Goal: Task Accomplishment & Management: Manage account settings

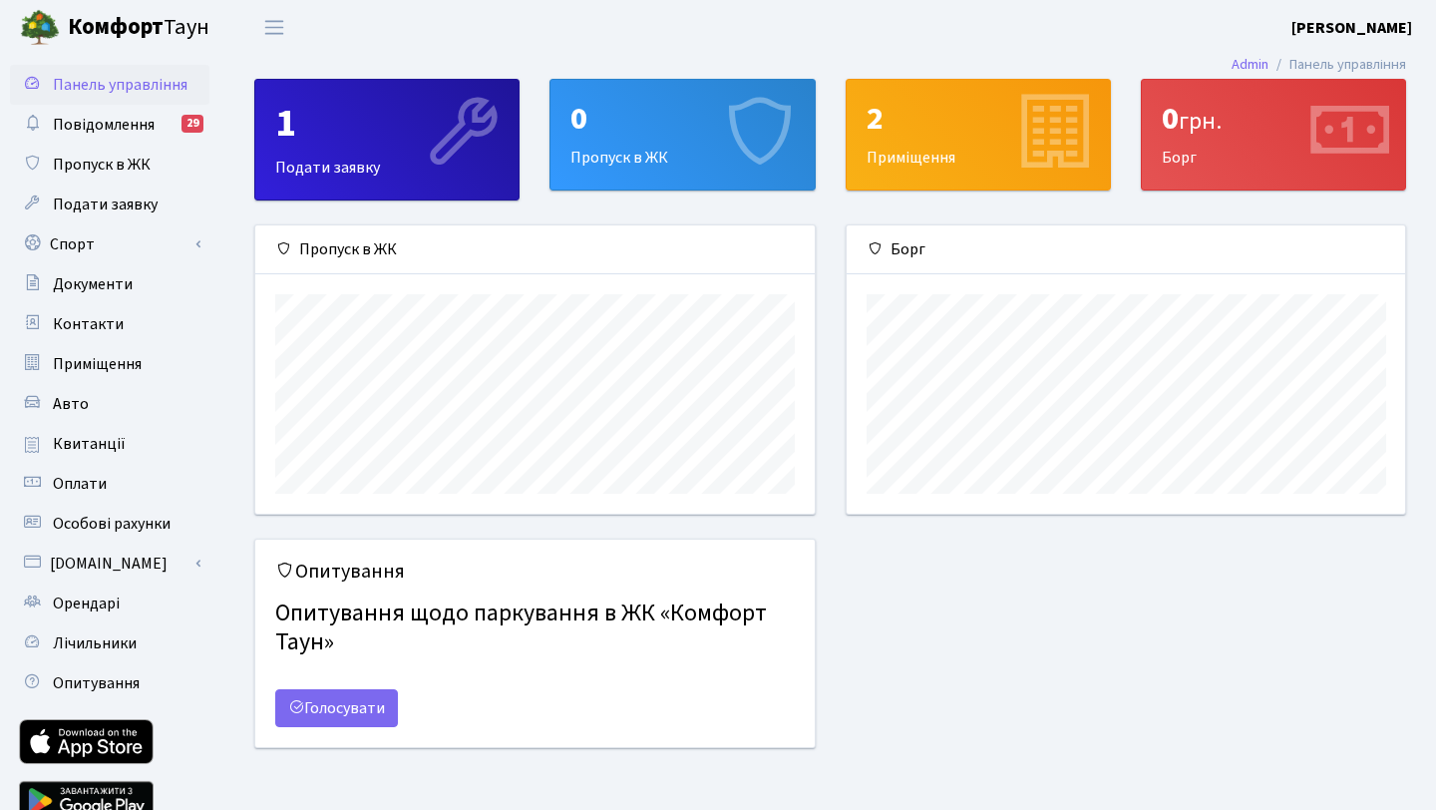
scroll to position [288, 559]
click at [93, 419] on link "Авто" at bounding box center [109, 404] width 199 height 40
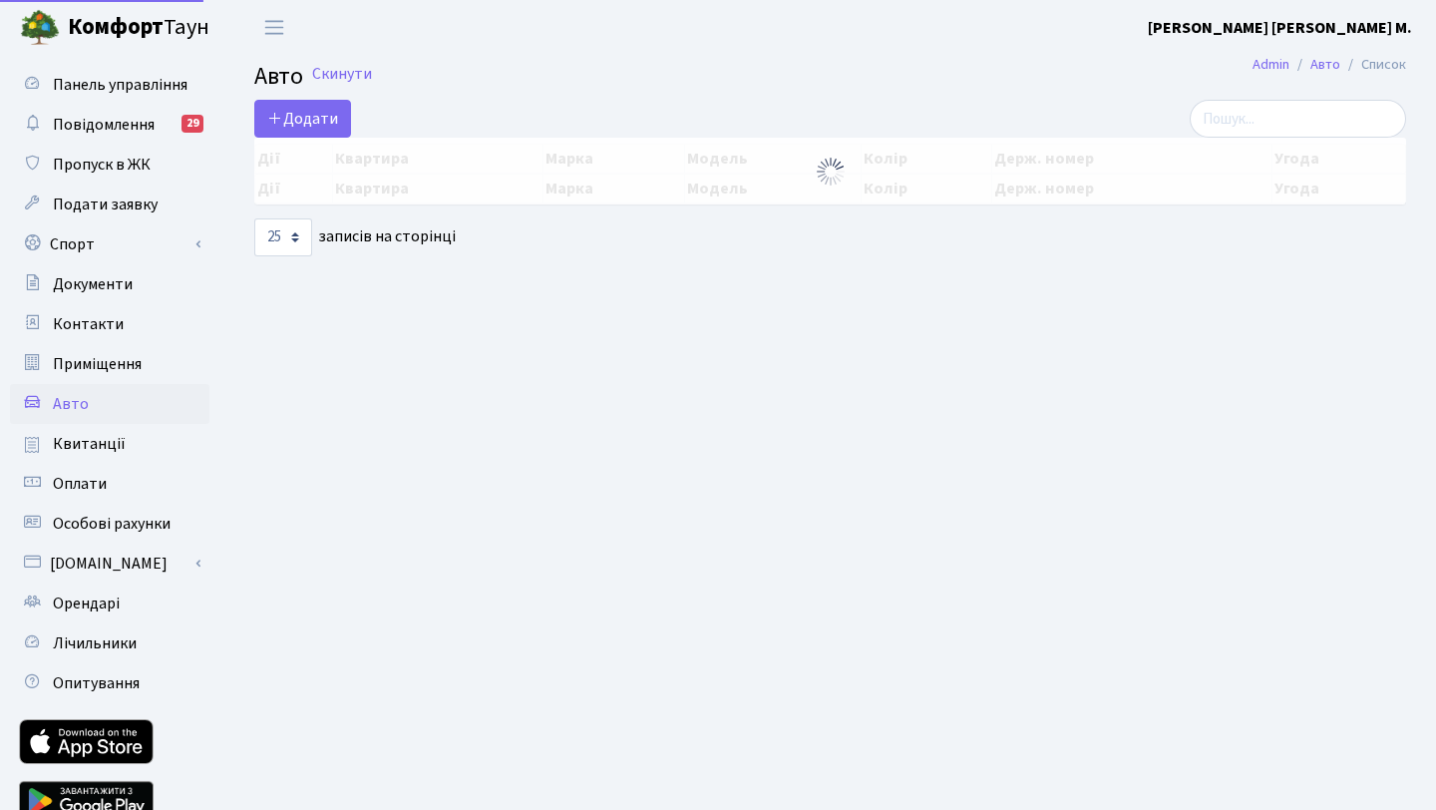
select select "25"
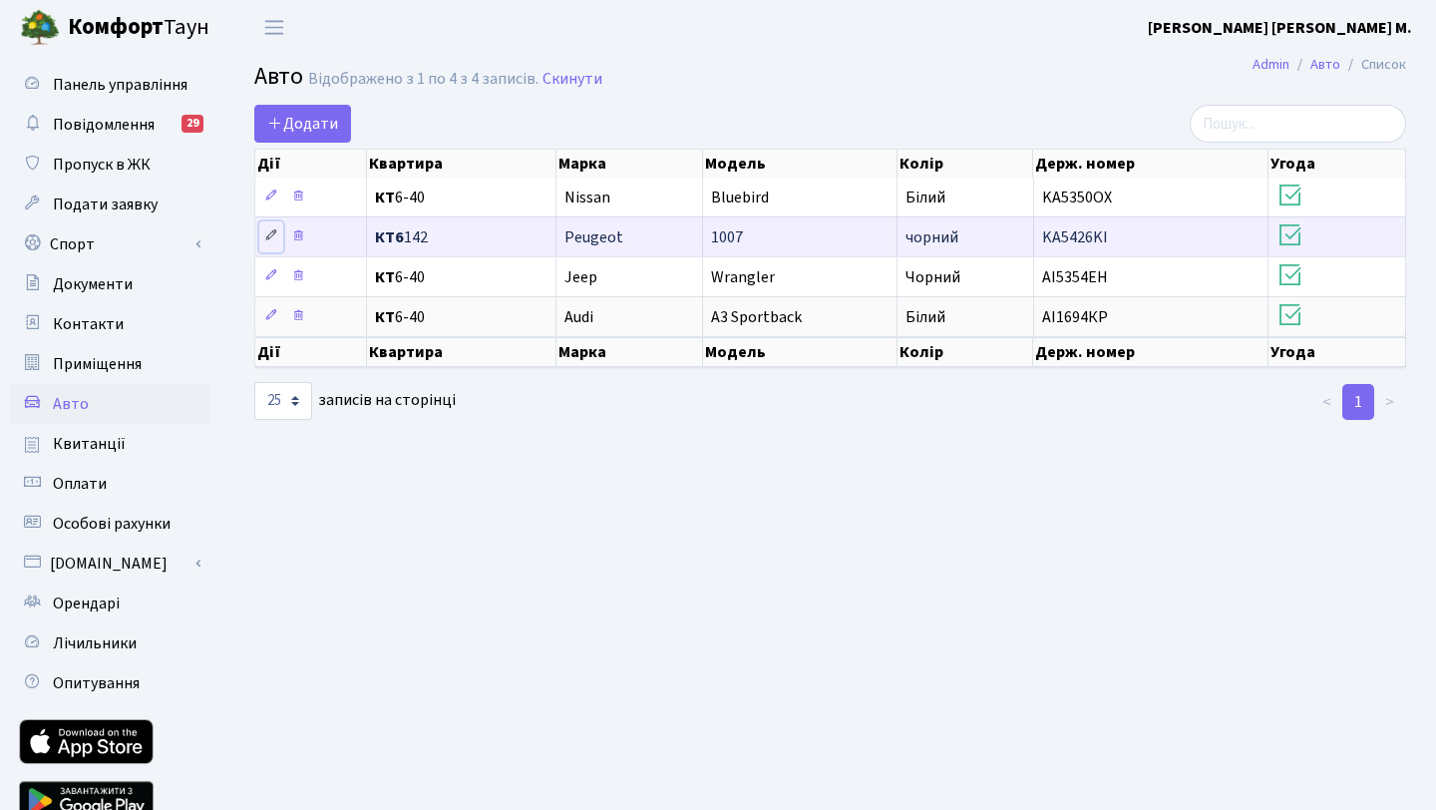
click at [270, 243] on link at bounding box center [271, 236] width 24 height 31
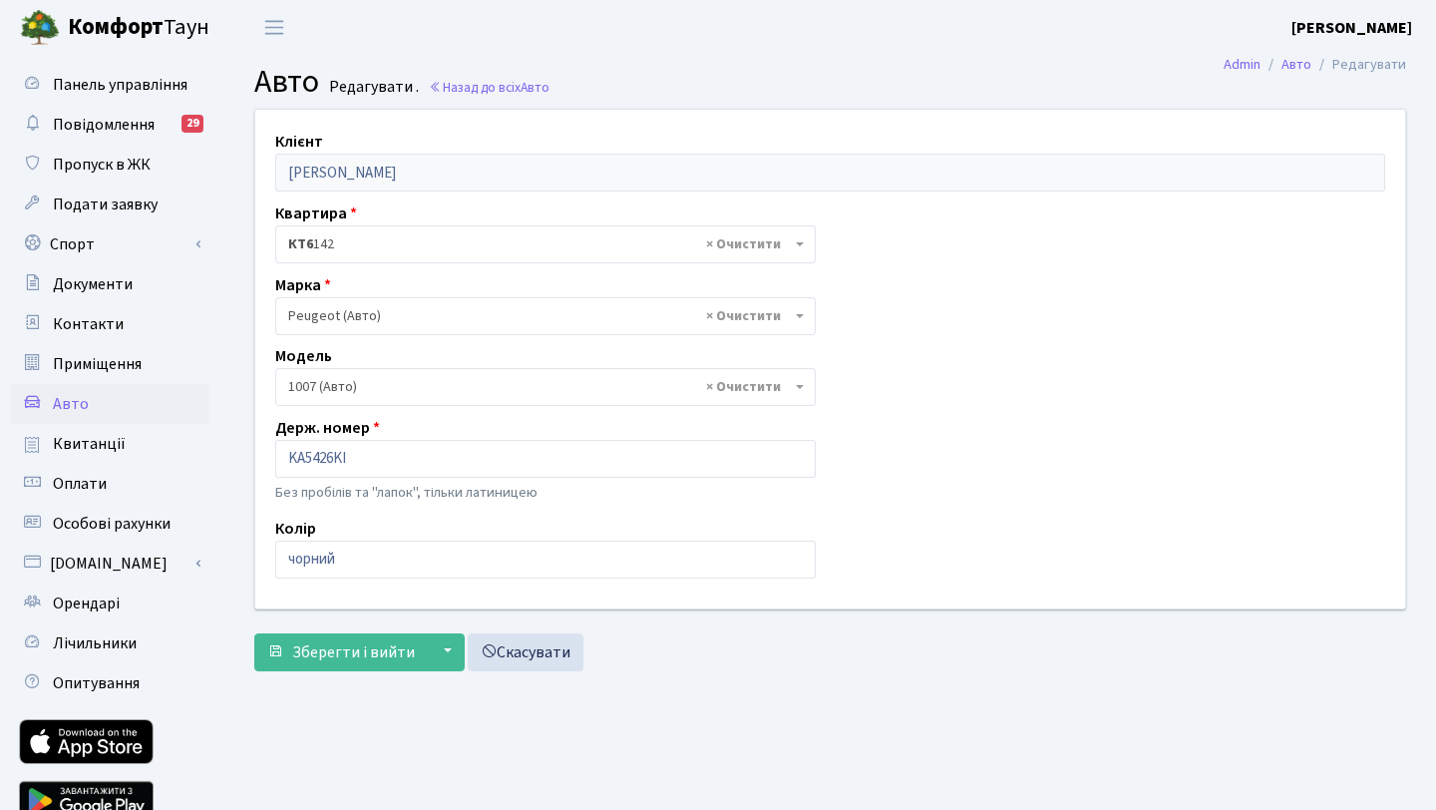
select select "1832"
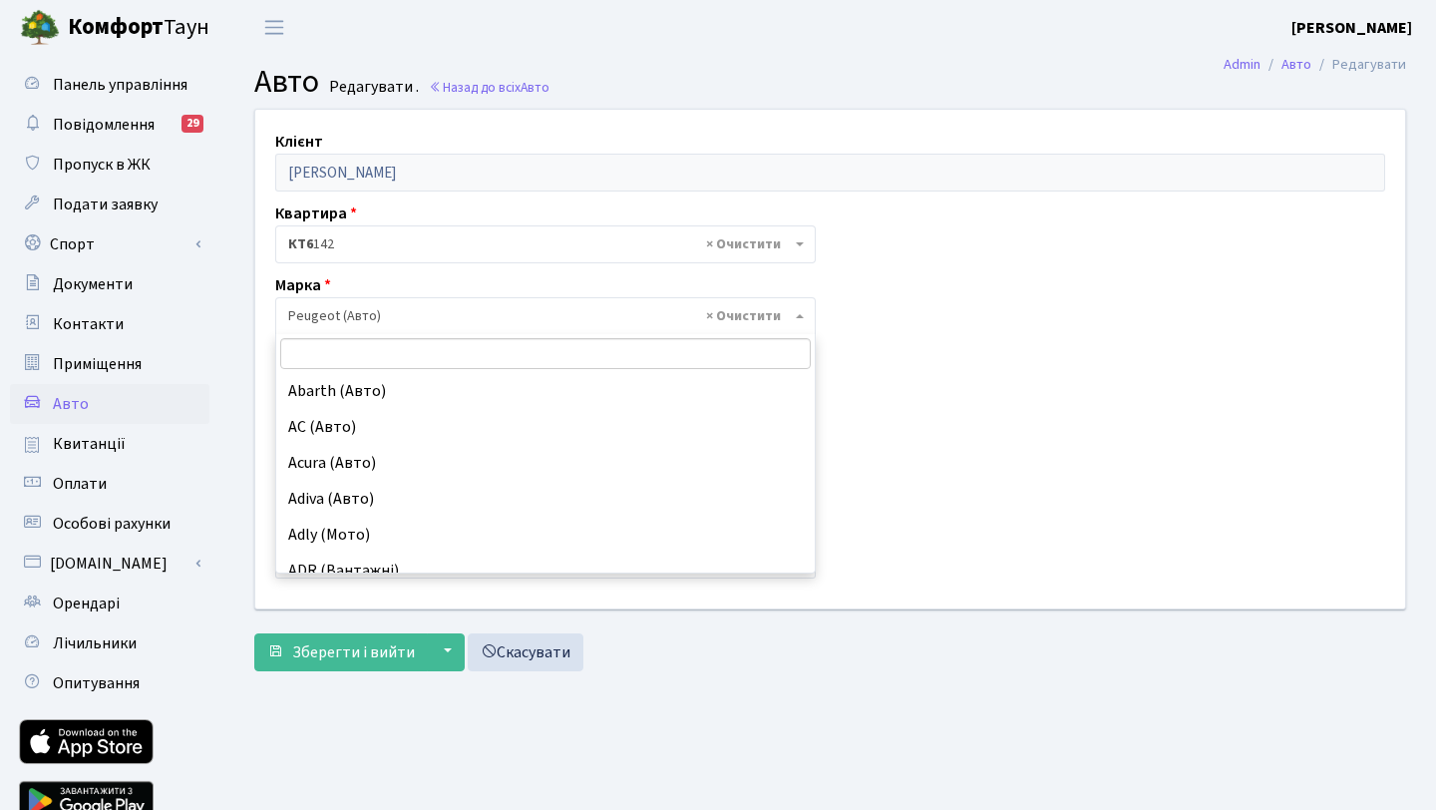
click at [459, 319] on span "× Peugeot (Авто)" at bounding box center [539, 316] width 503 height 20
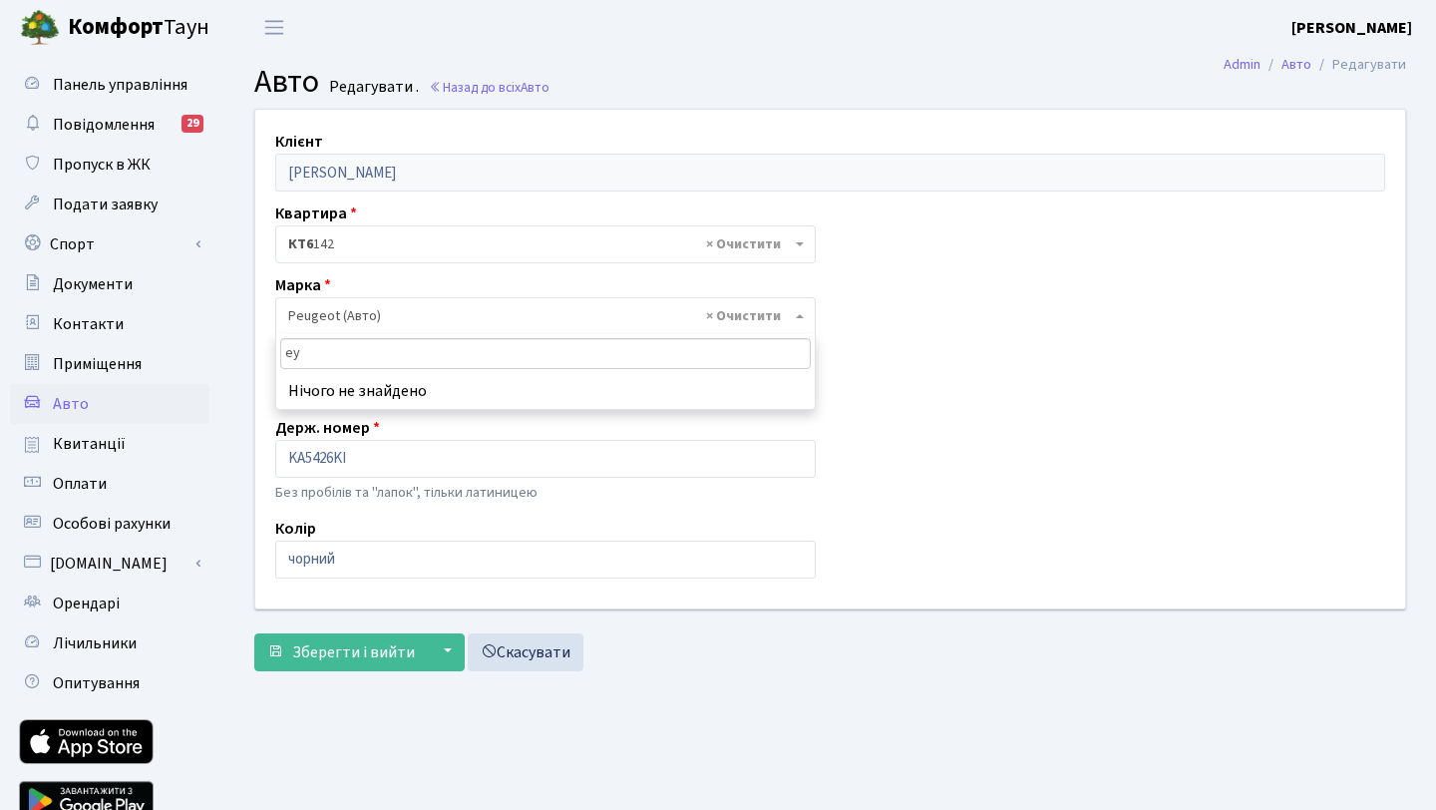
type input "е"
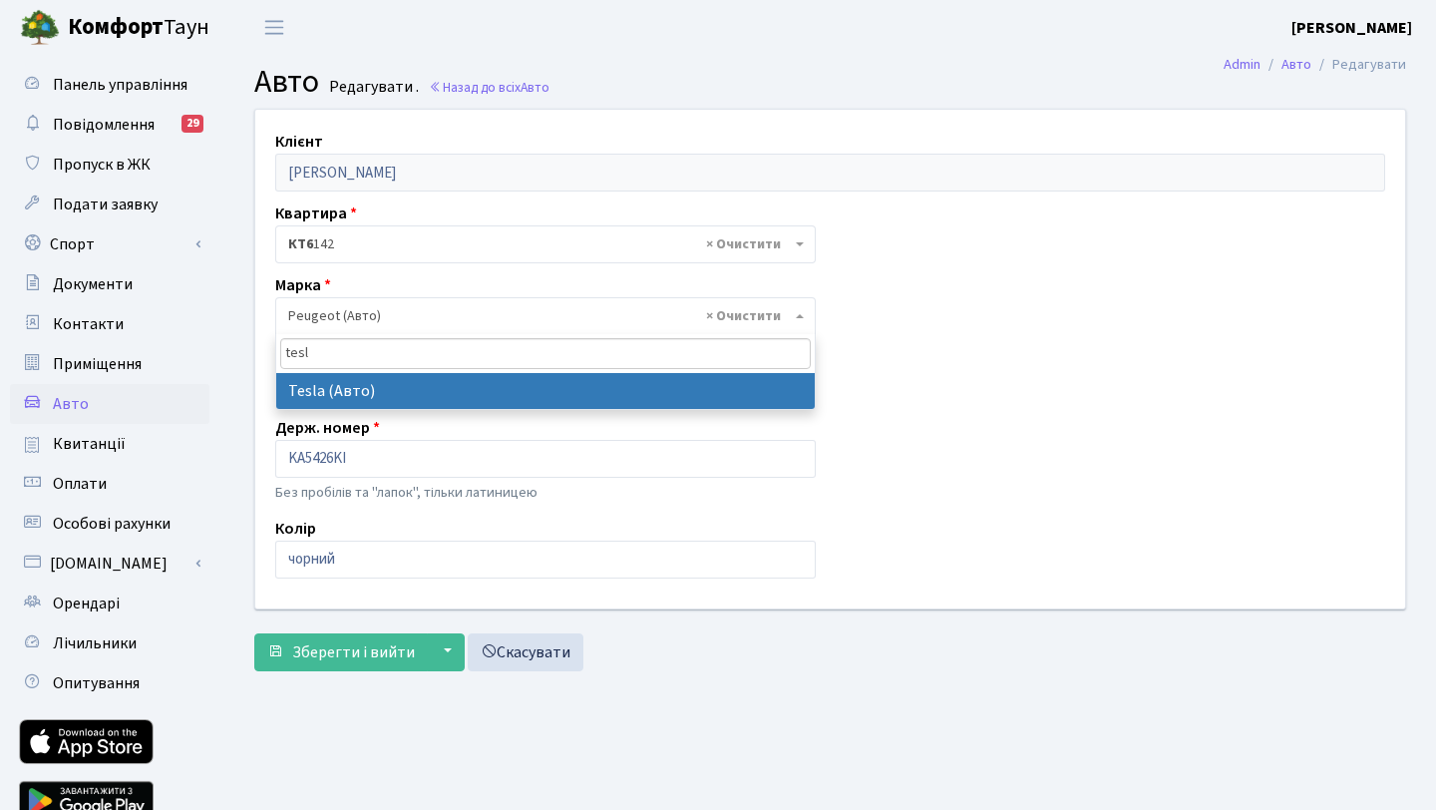
type input "tesl"
select select "129"
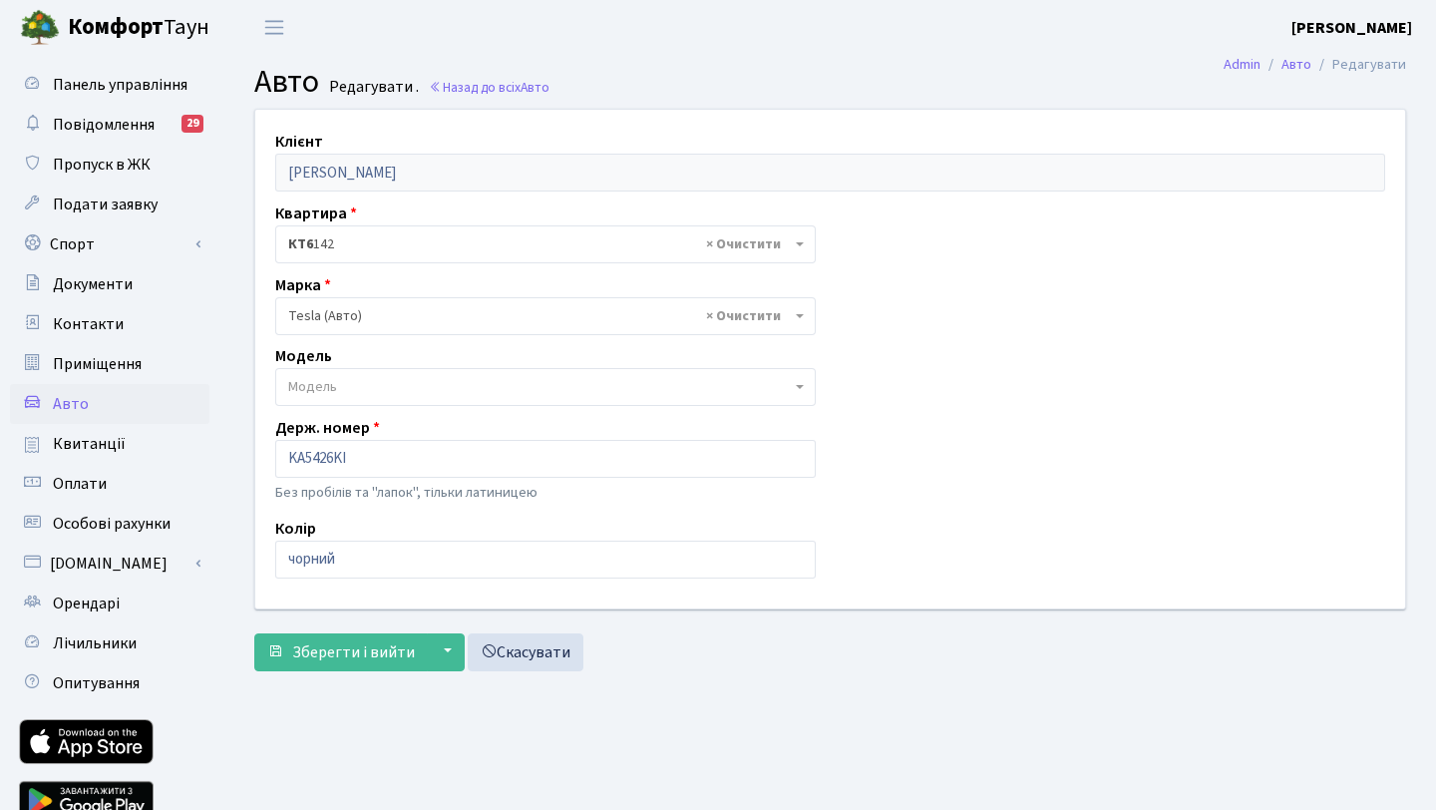
click at [433, 392] on span "Модель" at bounding box center [539, 387] width 503 height 20
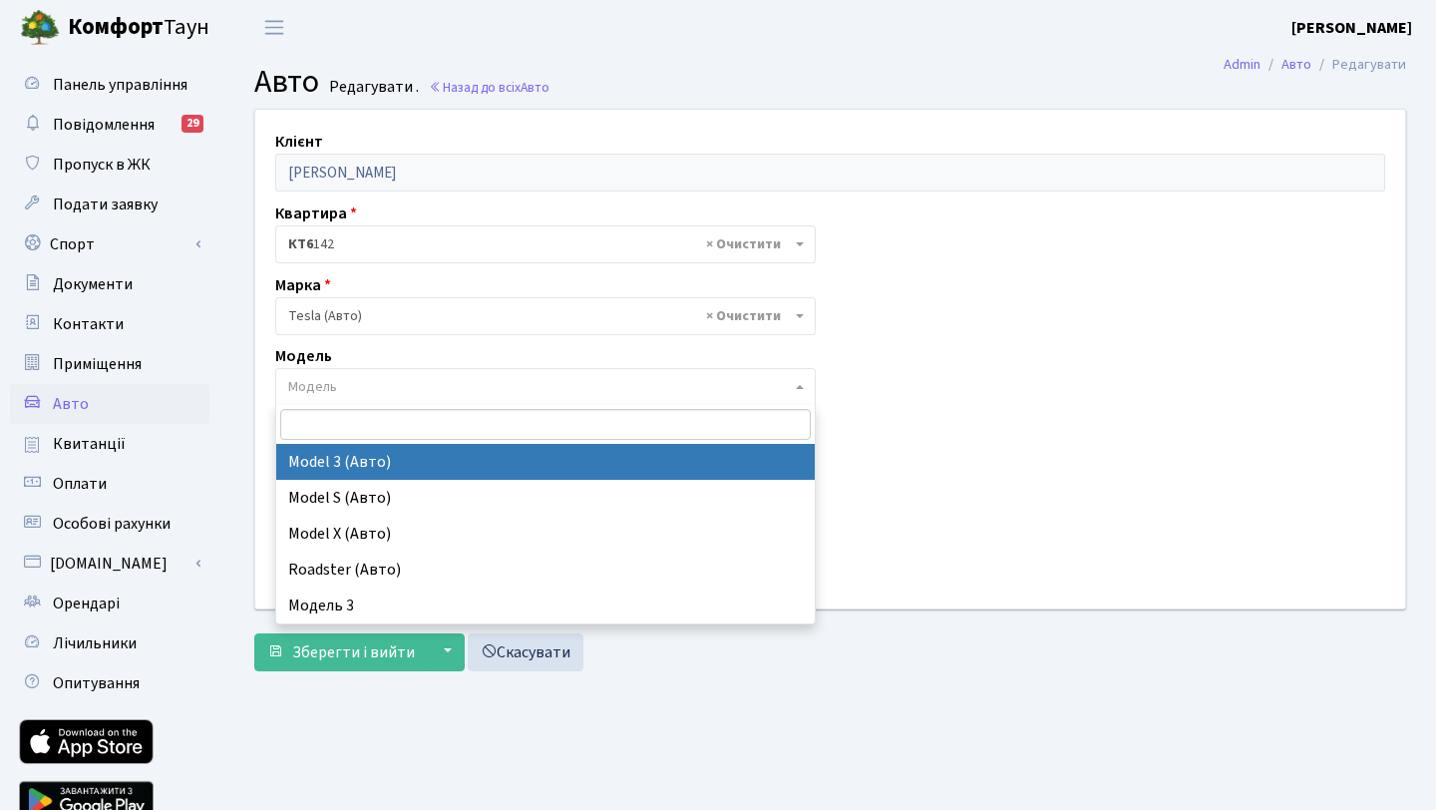
select select "4305"
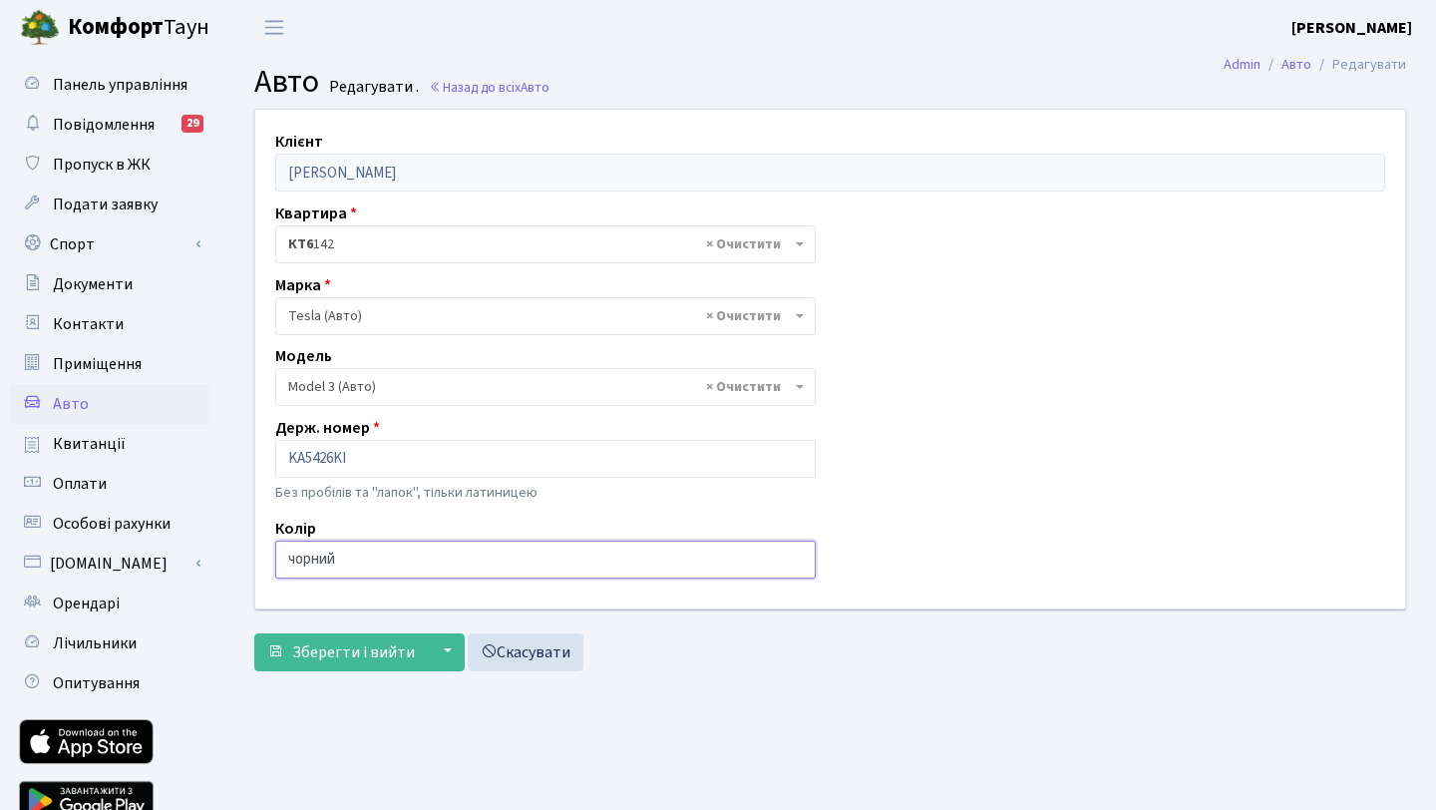
click at [449, 562] on input "чорний" at bounding box center [545, 560] width 541 height 38
type input "зелений"
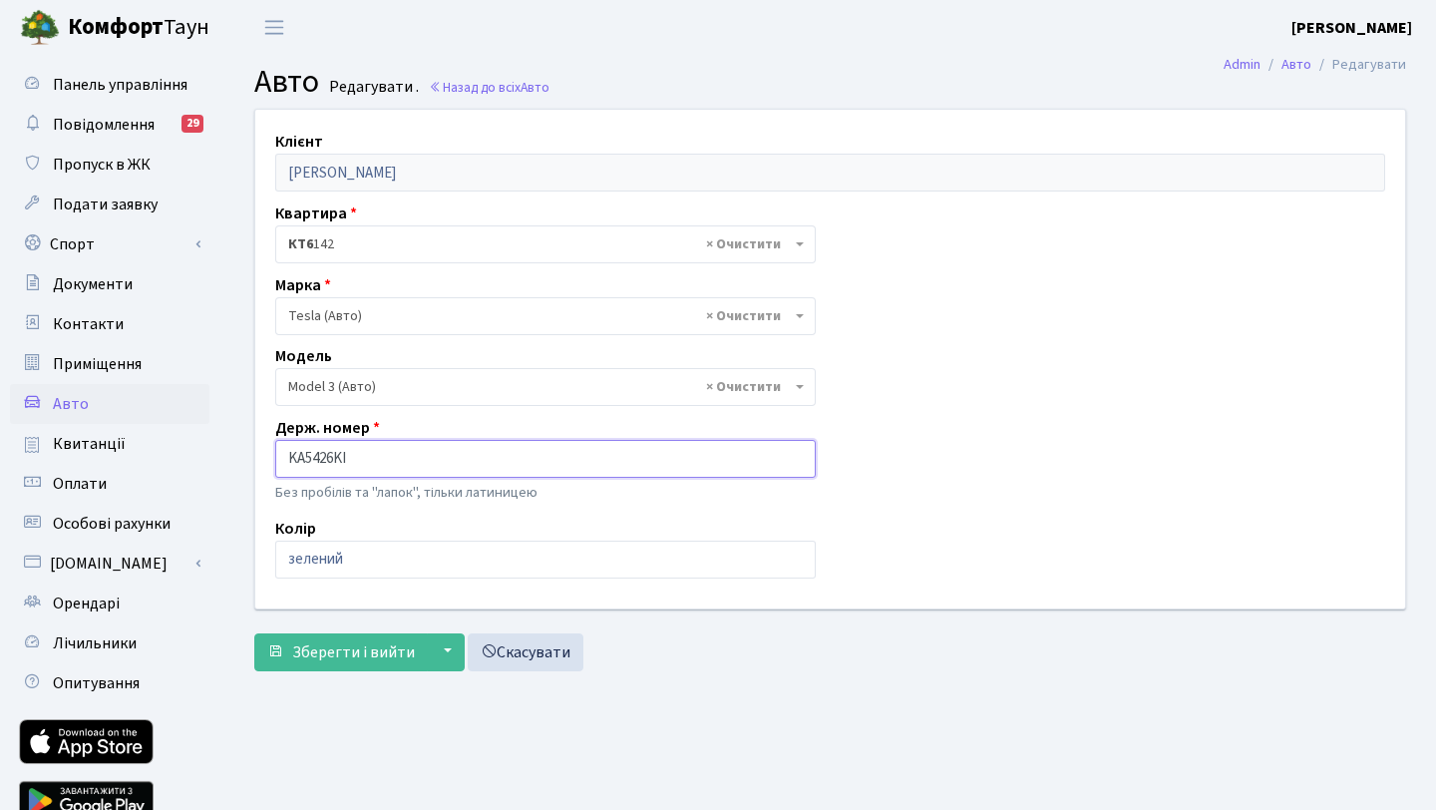
click at [444, 464] on input "KA5426KI" at bounding box center [545, 459] width 541 height 38
type input "AA5071YA"
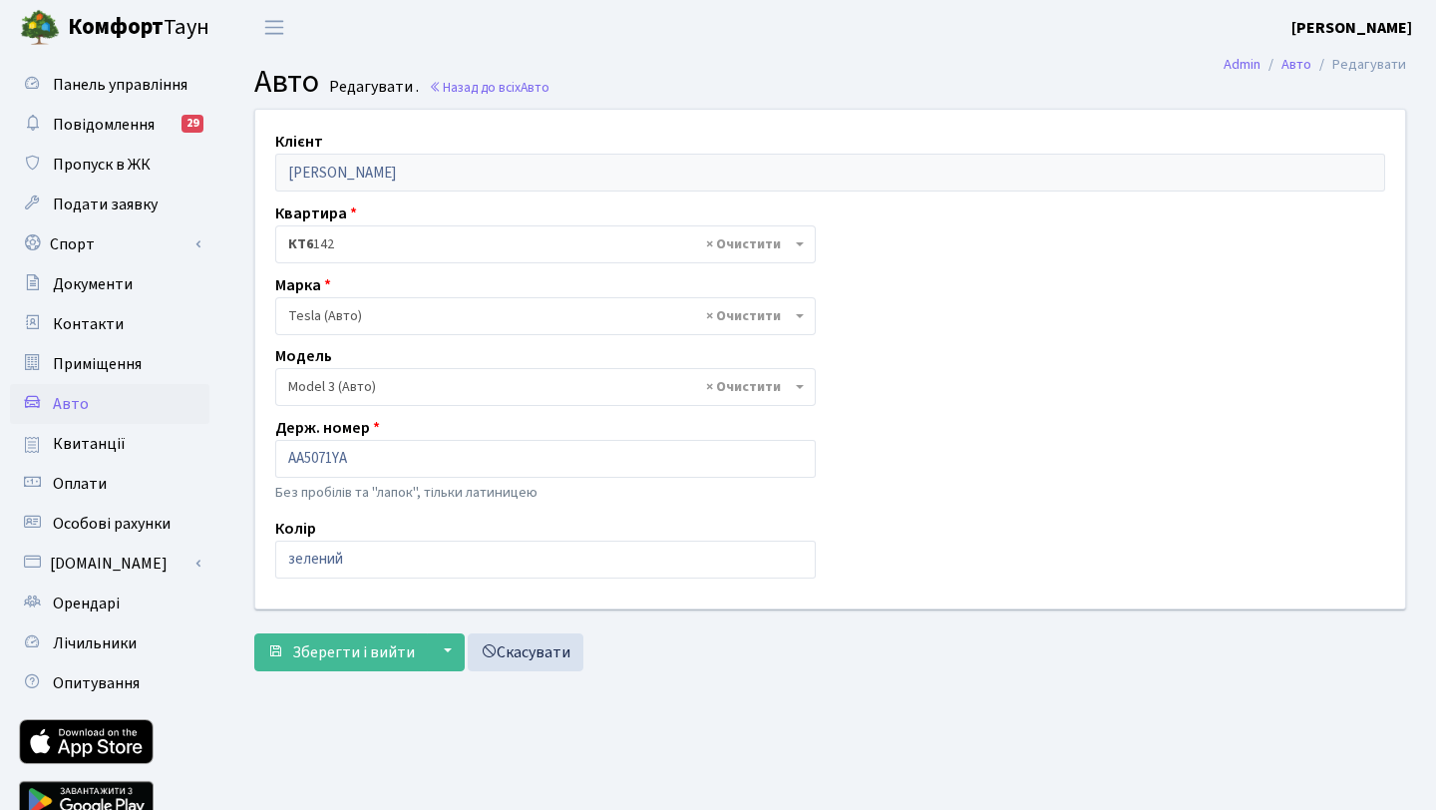
click at [967, 341] on div "Клієнт Шараєвська Надія Миколаївна Квартира - <b>КТ</b>&nbsp;&nbsp;&nbsp;&nbsp;…" at bounding box center [830, 359] width 1180 height 498
click at [313, 660] on span "Зберегти і вийти" at bounding box center [353, 652] width 123 height 22
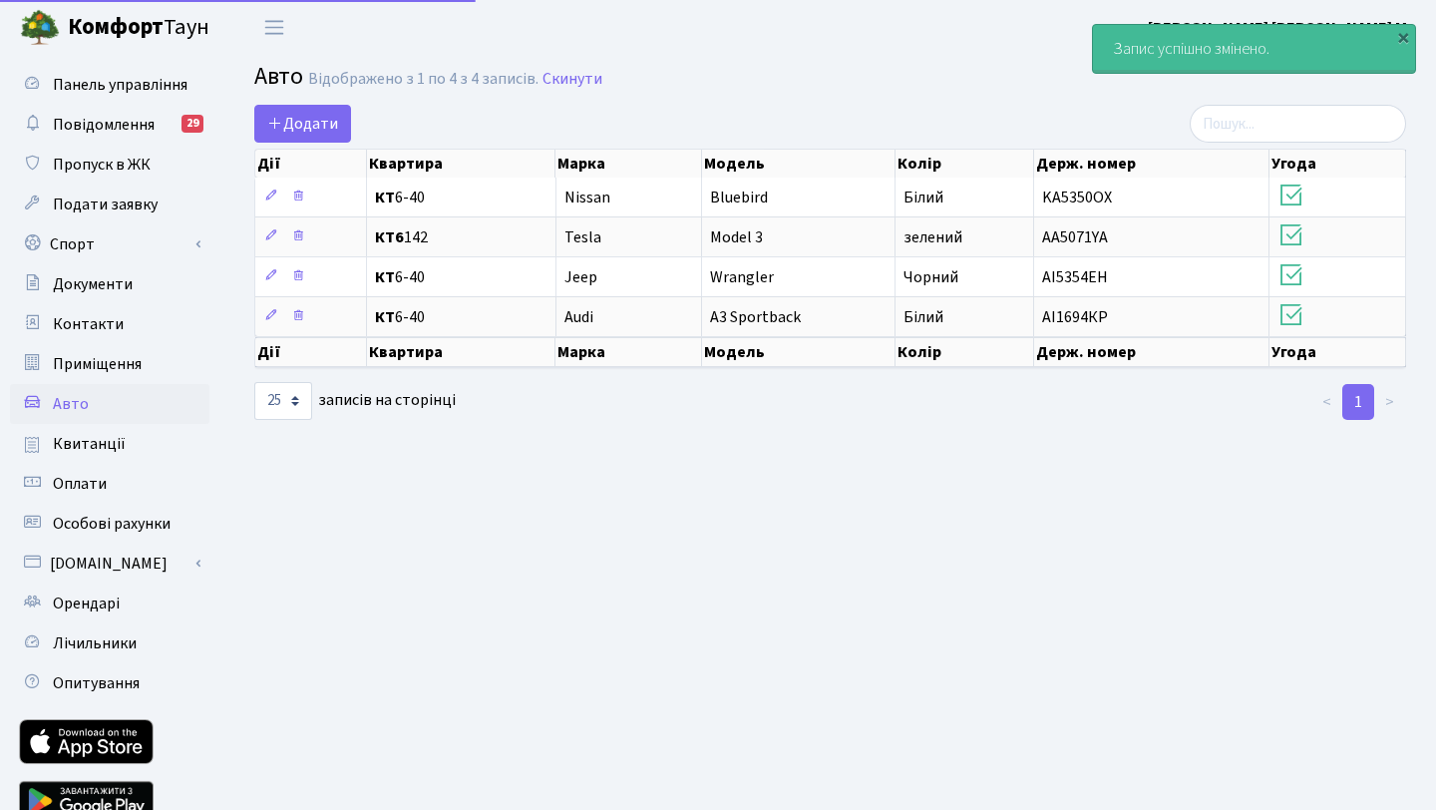
select select "25"
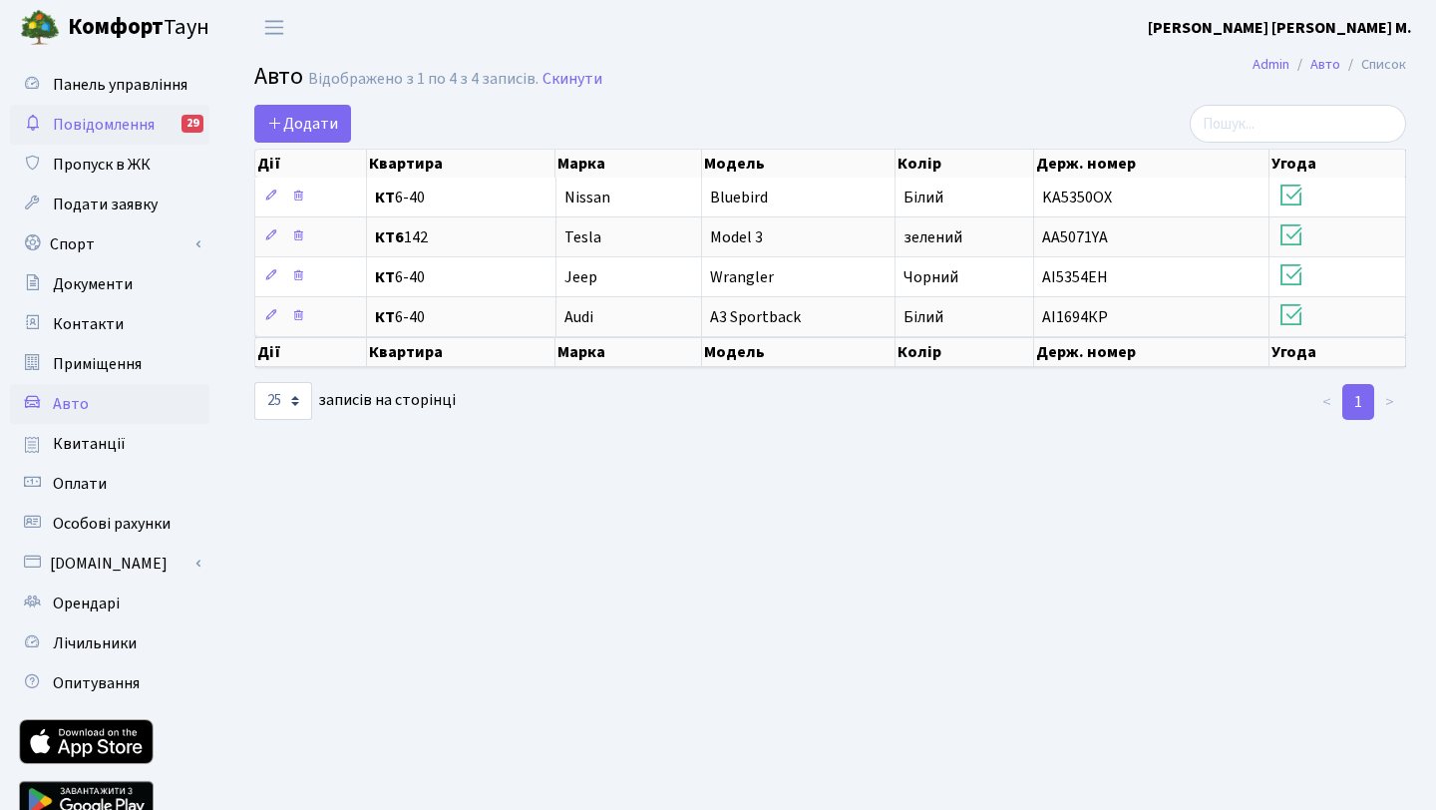
click at [94, 124] on span "Повідомлення" at bounding box center [104, 125] width 102 height 22
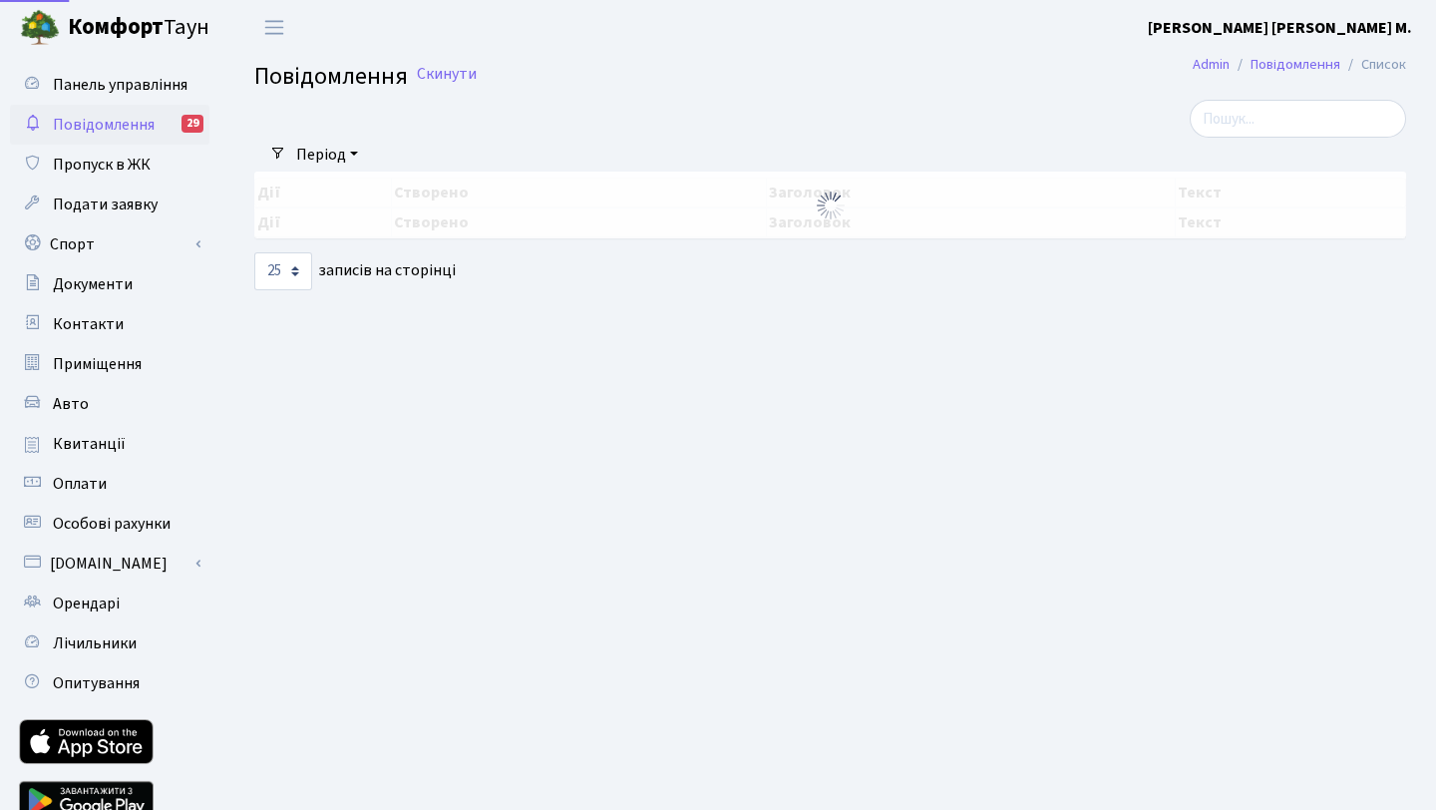
select select "25"
